Goal: Transaction & Acquisition: Download file/media

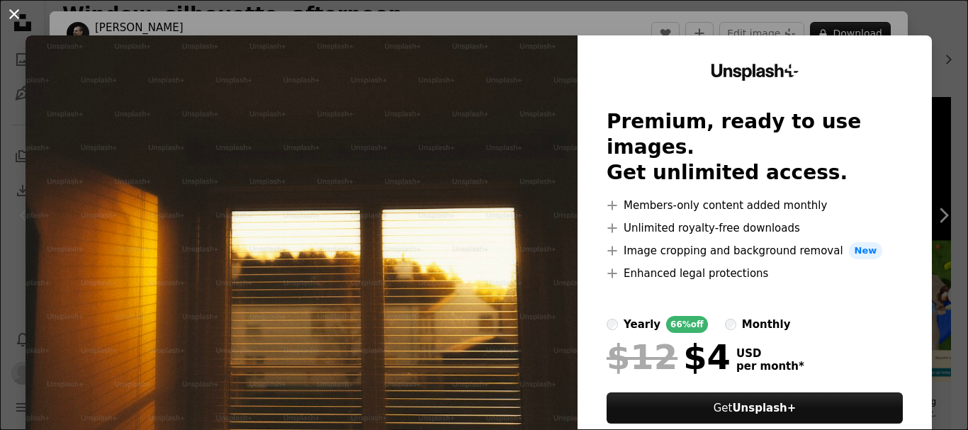
click at [13, 21] on button "An X shape" at bounding box center [14, 14] width 17 height 17
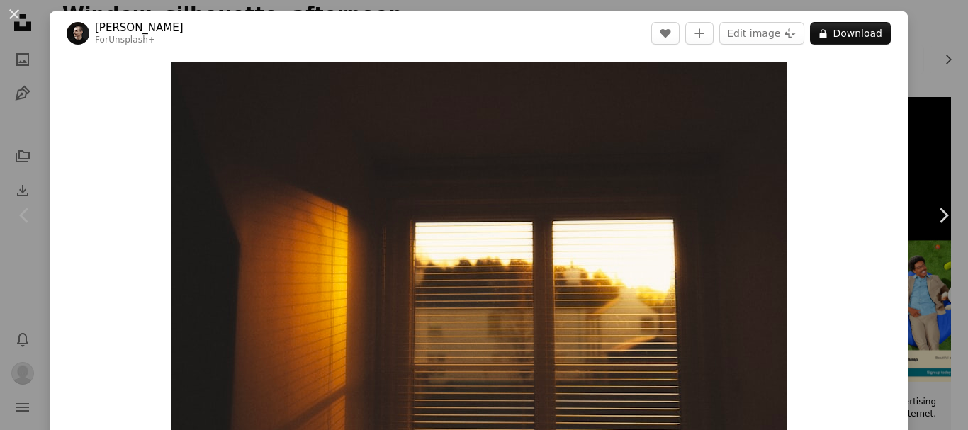
click at [892, 143] on div "Zoom in" at bounding box center [479, 267] width 858 height 425
click at [14, 13] on button "An X shape" at bounding box center [14, 14] width 17 height 17
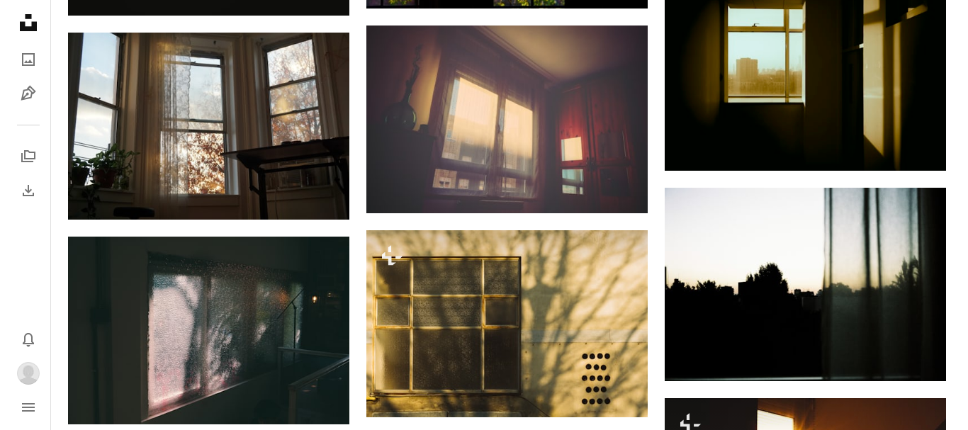
scroll to position [1205, 0]
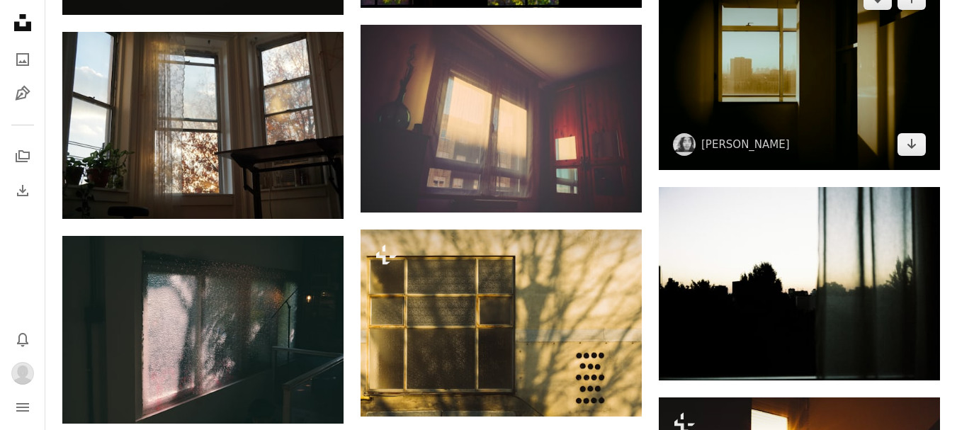
click at [784, 112] on img at bounding box center [799, 72] width 281 height 198
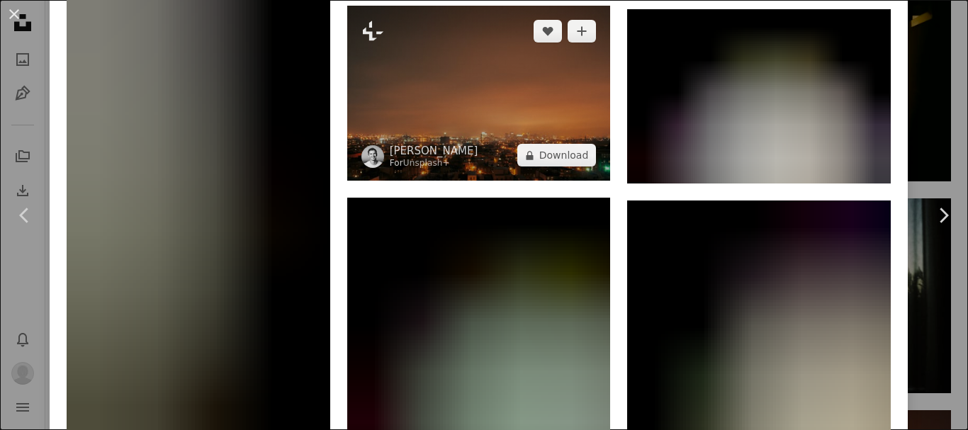
scroll to position [1613, 0]
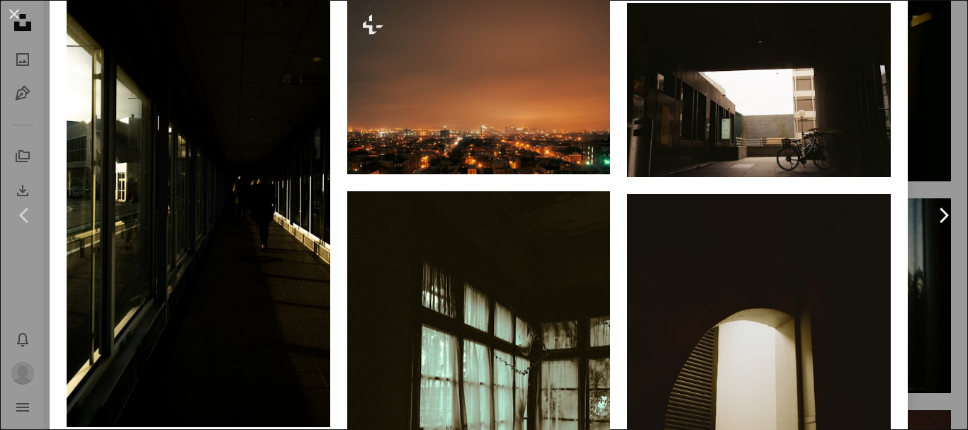
click at [923, 152] on link "Chevron right" at bounding box center [943, 215] width 50 height 136
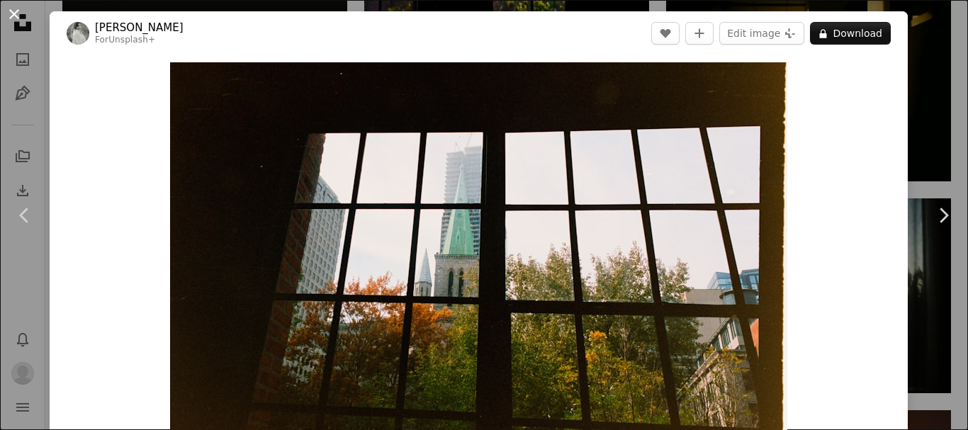
click at [9, 16] on button "An X shape" at bounding box center [14, 14] width 17 height 17
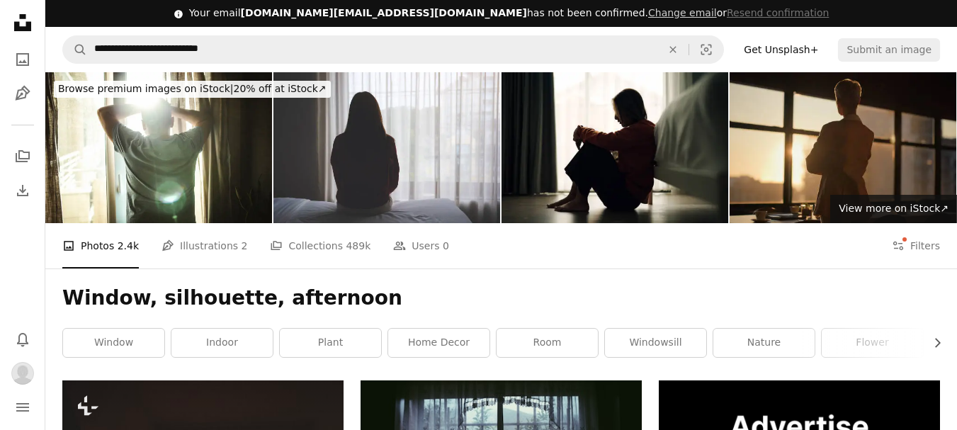
click at [25, 21] on icon "Unsplash logo Unsplash Home" at bounding box center [23, 23] width 28 height 28
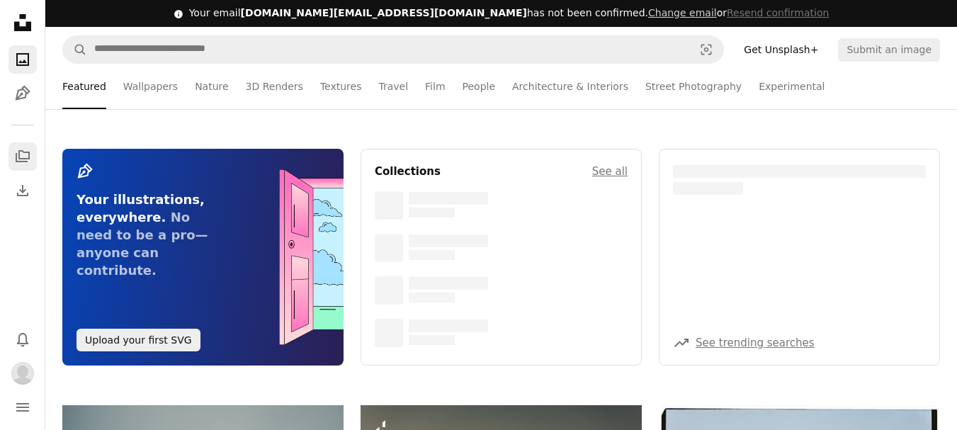
click at [12, 162] on link "A stack of folders" at bounding box center [23, 156] width 28 height 28
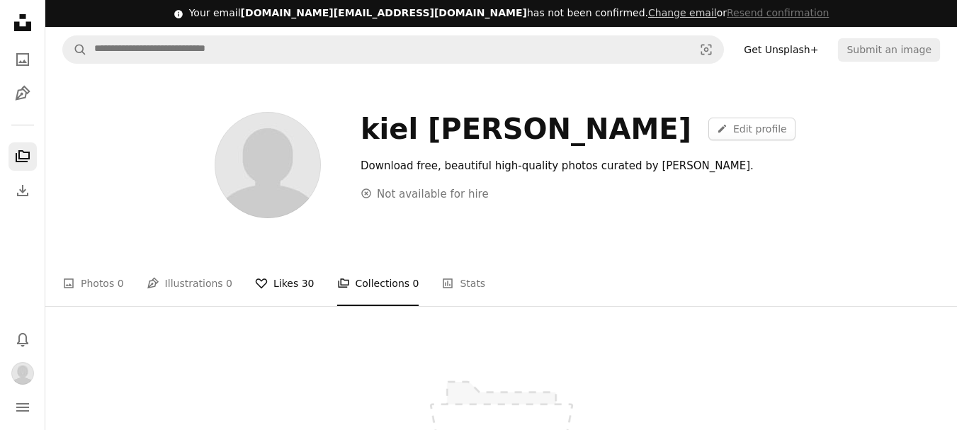
click at [302, 276] on span "30" at bounding box center [308, 284] width 13 height 16
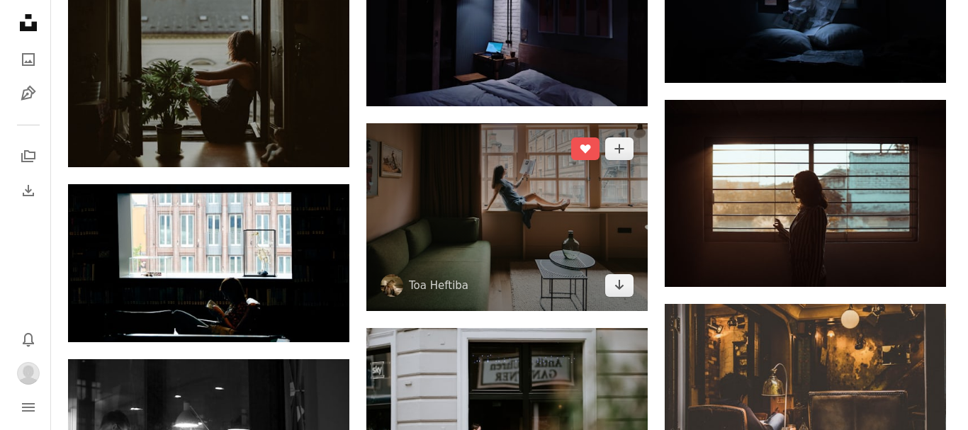
scroll to position [2055, 0]
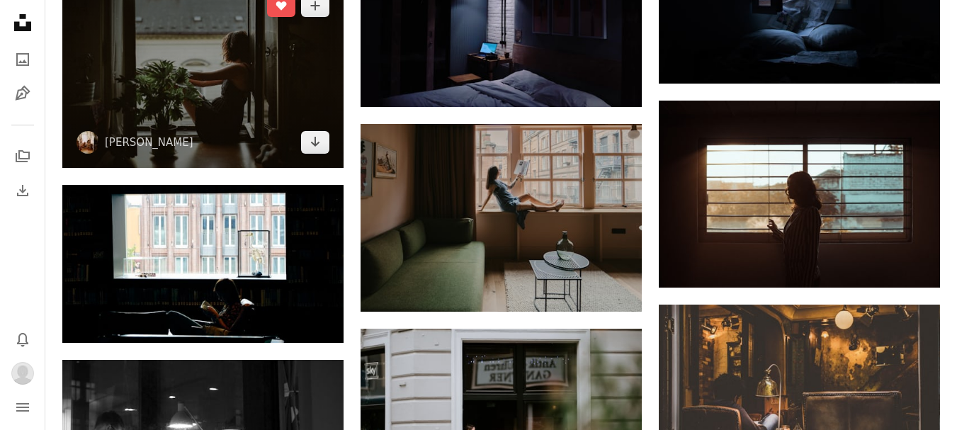
click at [182, 82] on img at bounding box center [202, 73] width 281 height 187
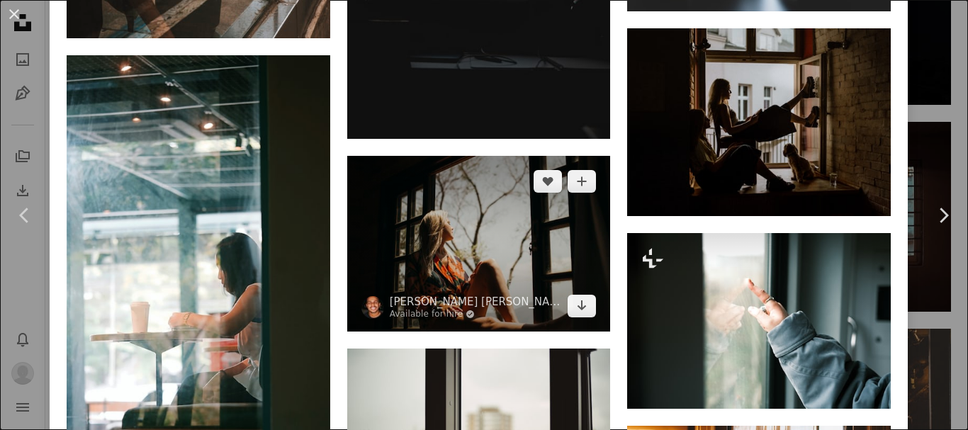
scroll to position [1417, 0]
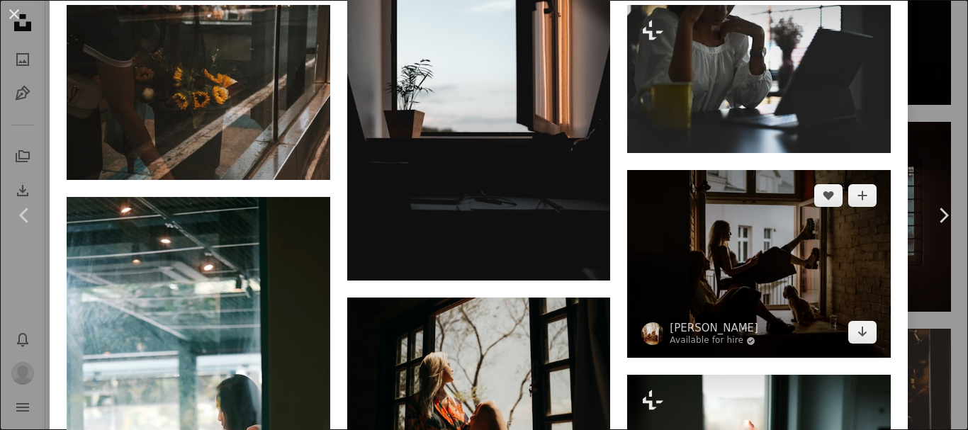
click at [757, 254] on img at bounding box center [759, 264] width 264 height 188
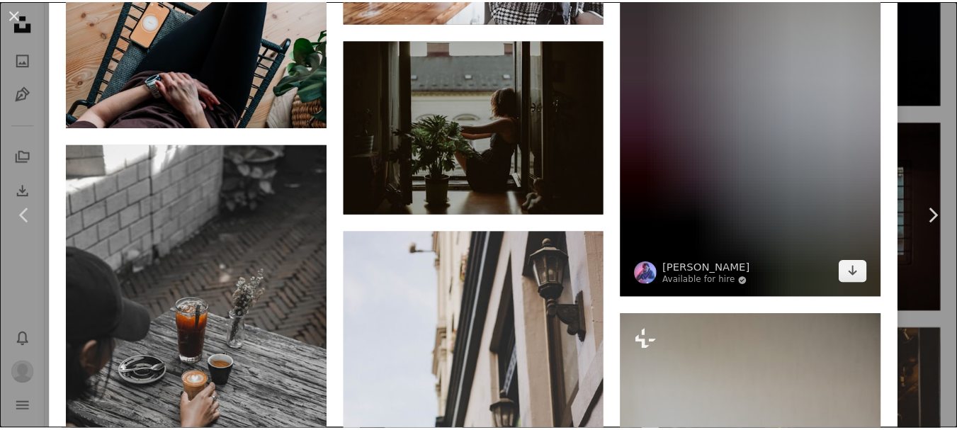
scroll to position [1701, 0]
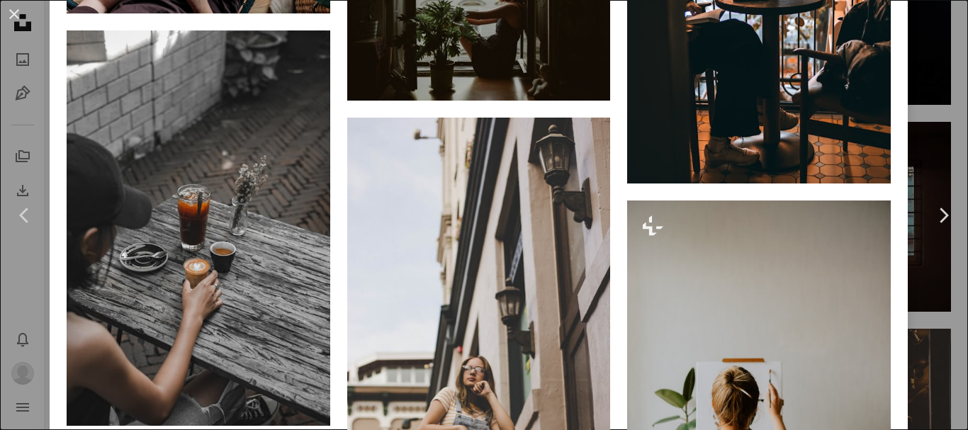
click at [915, 131] on div "An X shape Chevron left Chevron right [PERSON_NAME] Available for hire A checkm…" at bounding box center [484, 215] width 968 height 430
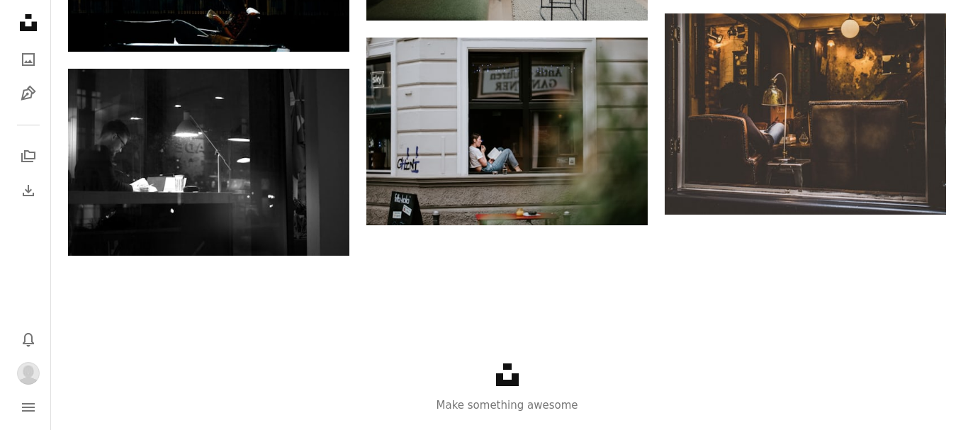
scroll to position [2301, 0]
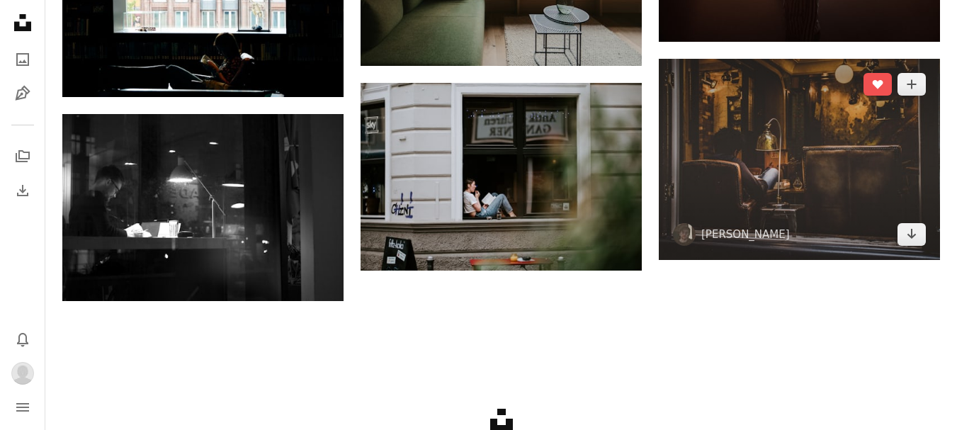
click at [811, 170] on img at bounding box center [799, 159] width 281 height 201
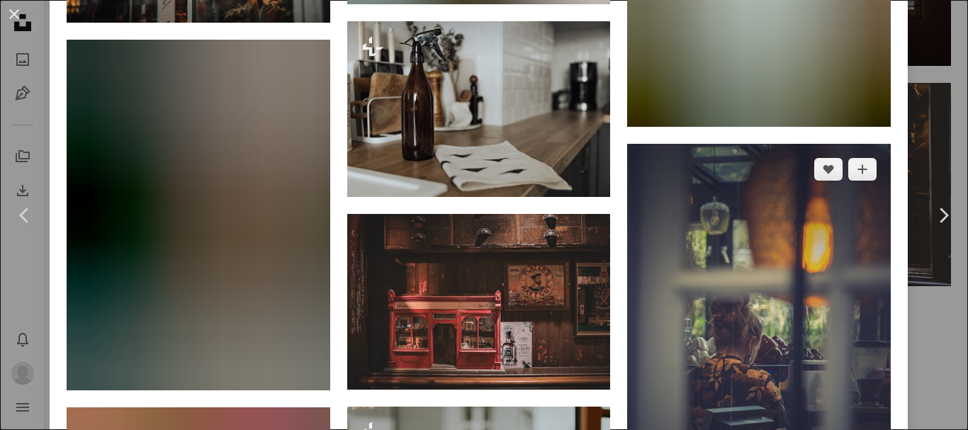
scroll to position [3331, 0]
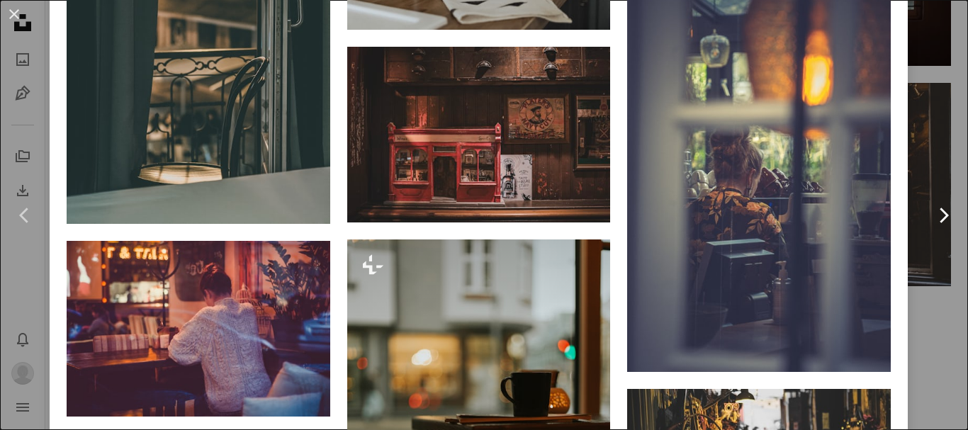
click at [918, 157] on link "Chevron right" at bounding box center [943, 215] width 50 height 136
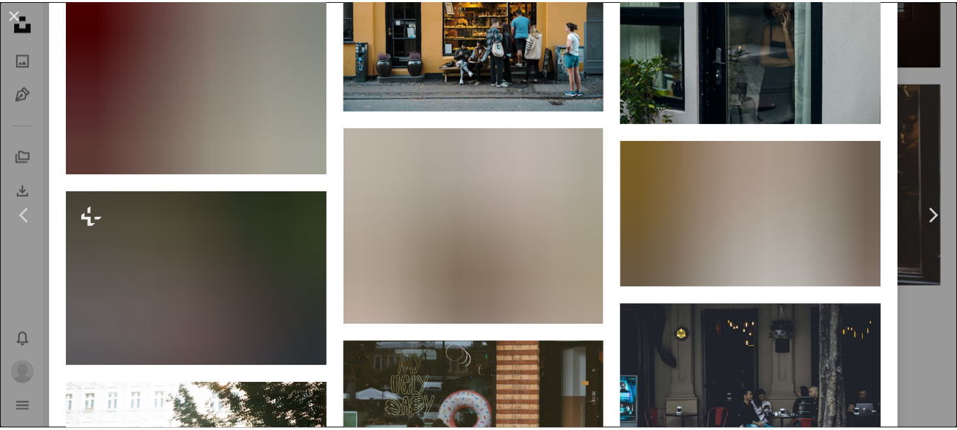
scroll to position [2055, 0]
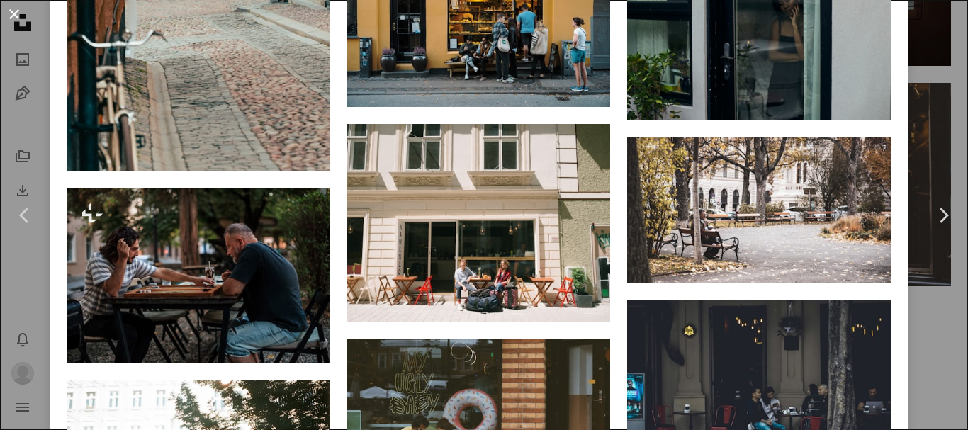
click at [13, 6] on button "An X shape" at bounding box center [14, 14] width 17 height 17
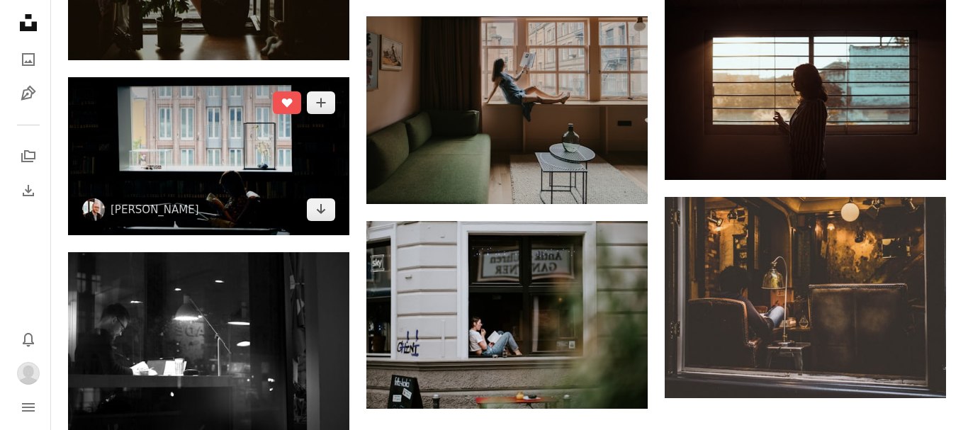
scroll to position [2301, 0]
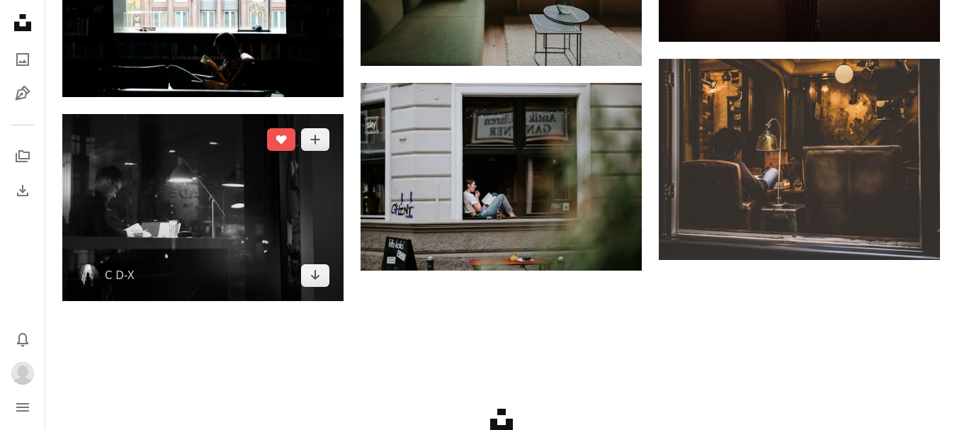
click at [209, 202] on img at bounding box center [202, 207] width 281 height 187
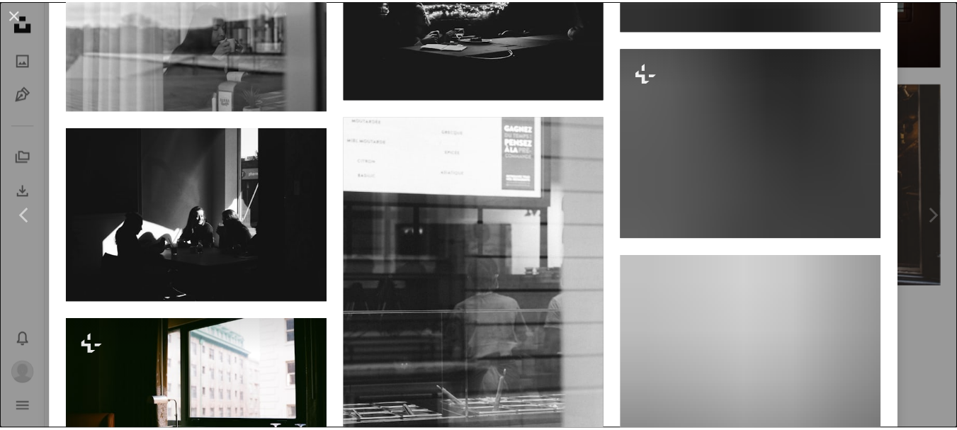
scroll to position [1842, 0]
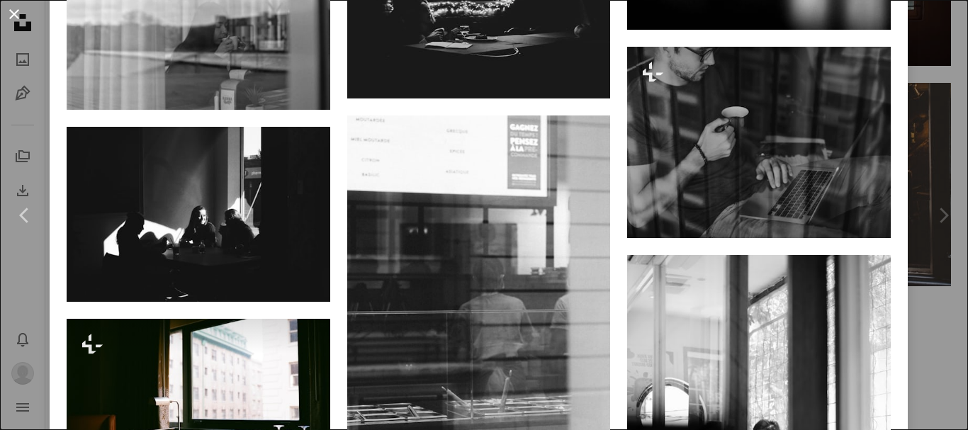
click at [6, 17] on button "An X shape" at bounding box center [14, 14] width 17 height 17
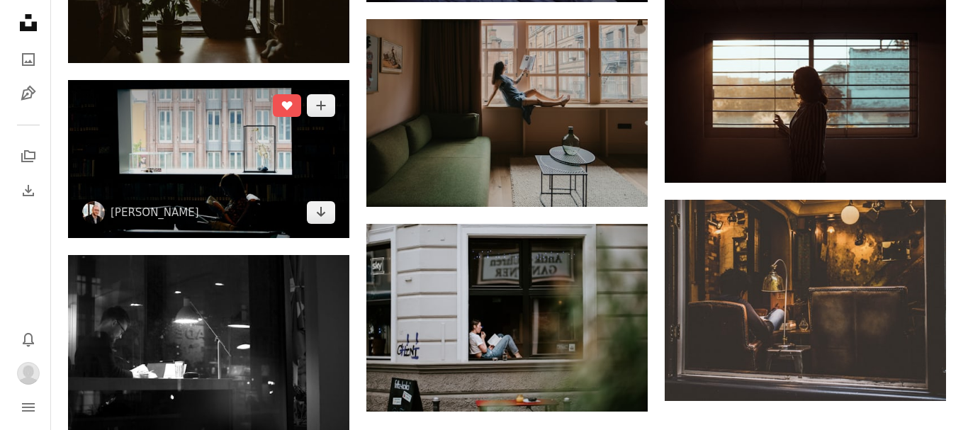
scroll to position [2159, 0]
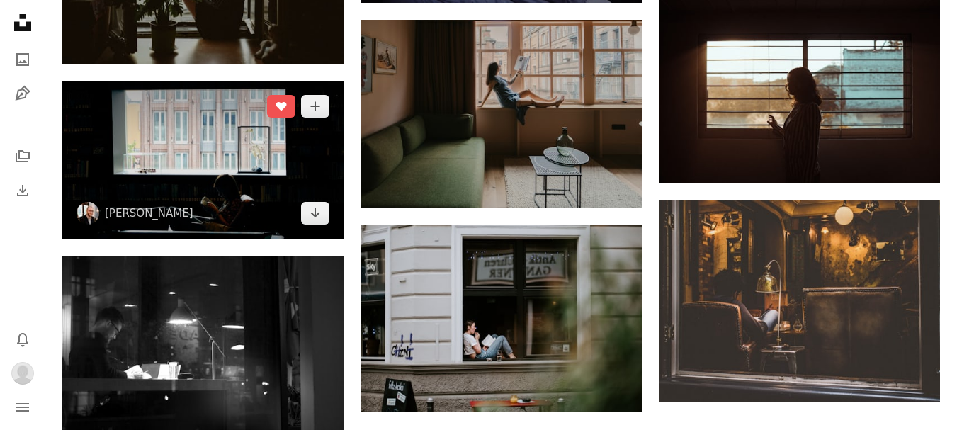
click at [201, 167] on img at bounding box center [202, 160] width 281 height 158
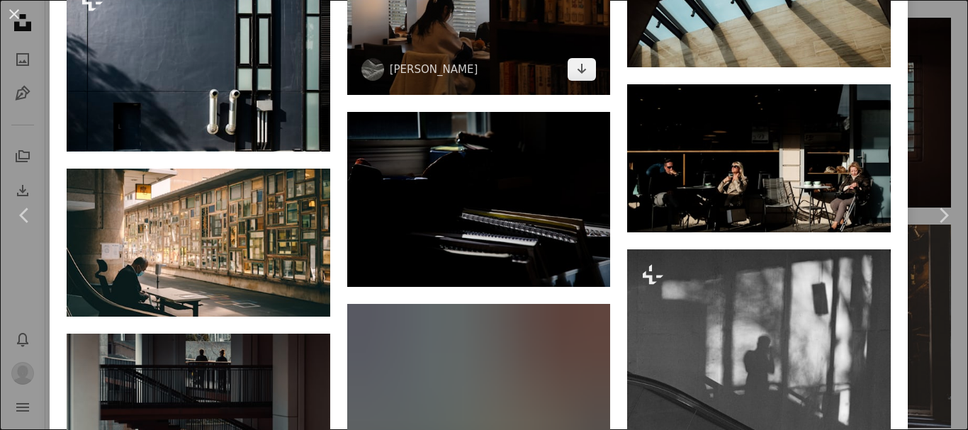
scroll to position [2197, 0]
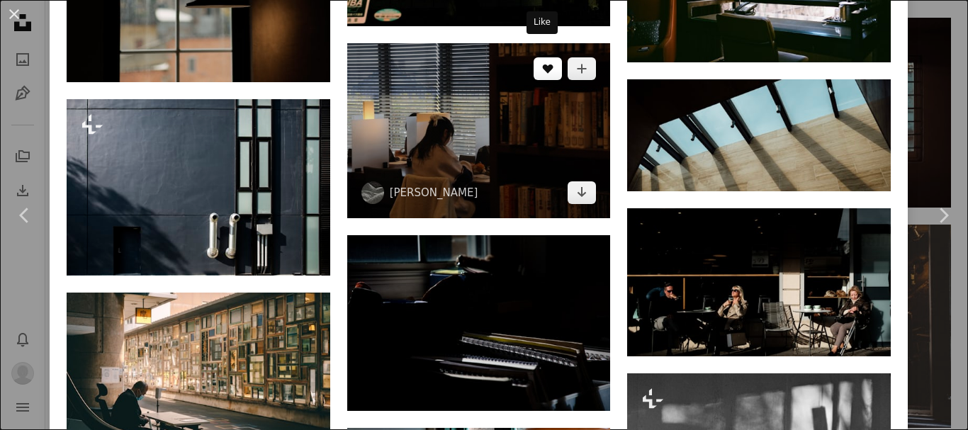
click at [538, 60] on button "A heart" at bounding box center [548, 68] width 28 height 23
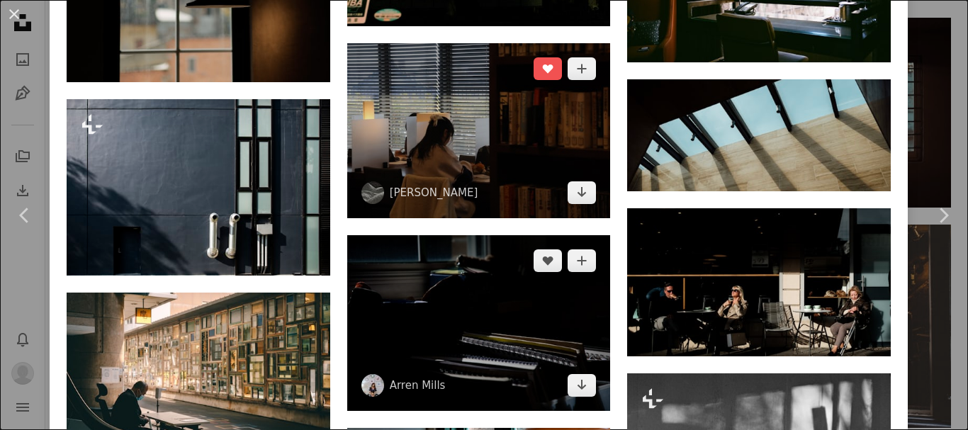
click at [474, 122] on img at bounding box center [479, 131] width 264 height 176
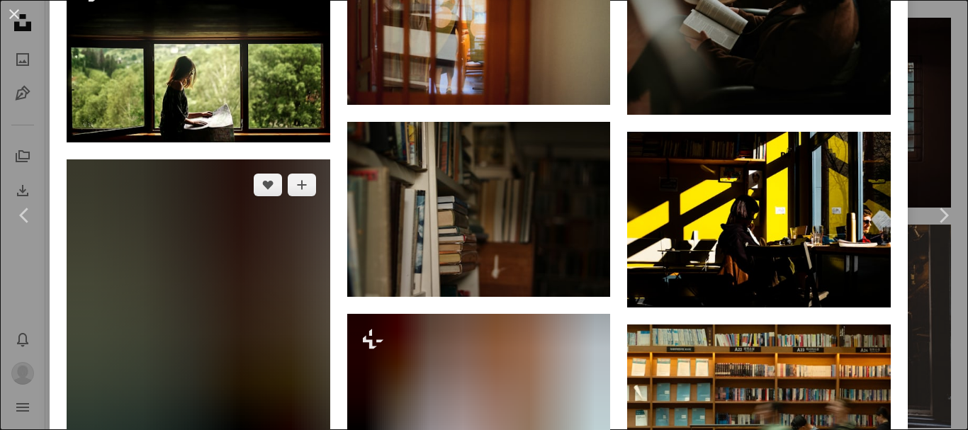
scroll to position [1566, 0]
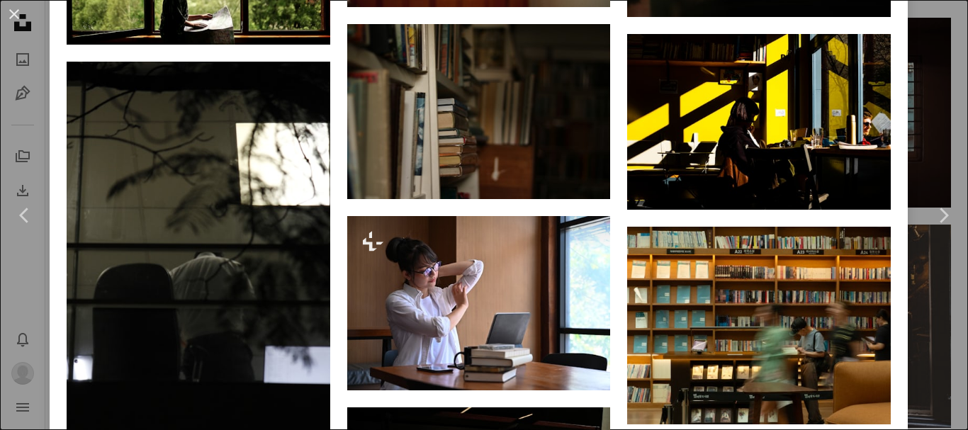
drag, startPoint x: 11, startPoint y: 14, endPoint x: 332, endPoint y: 154, distance: 349.4
click at [11, 14] on button "An X shape" at bounding box center [14, 14] width 17 height 17
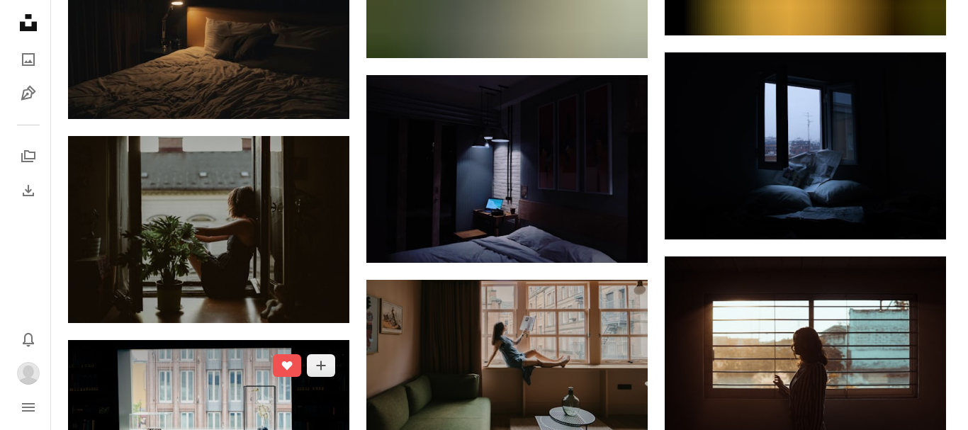
scroll to position [1876, 0]
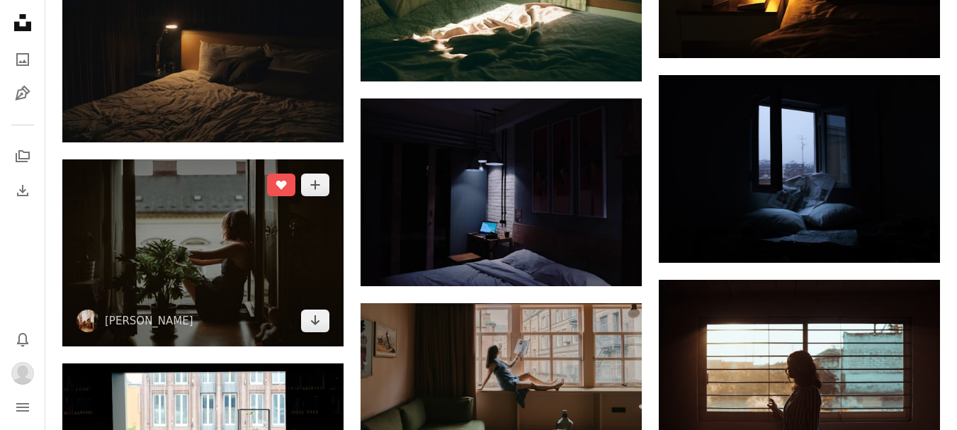
click at [289, 227] on img at bounding box center [202, 252] width 281 height 187
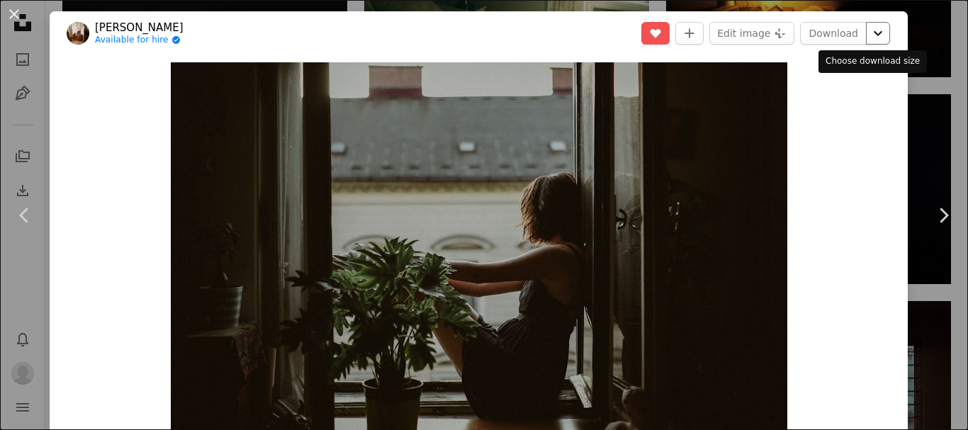
click at [867, 31] on icon "Chevron down" at bounding box center [878, 33] width 23 height 17
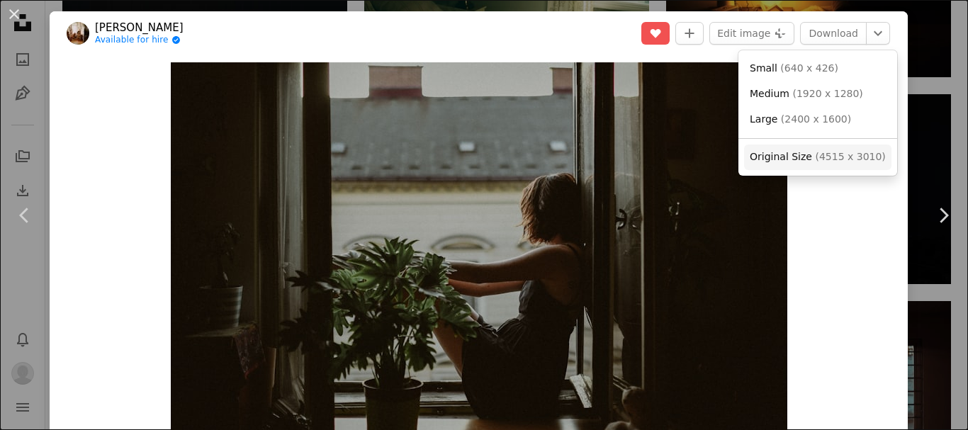
click at [814, 149] on link "Original Size ( 4515 x 3010 )" at bounding box center [817, 158] width 147 height 26
